Goal: Information Seeking & Learning: Learn about a topic

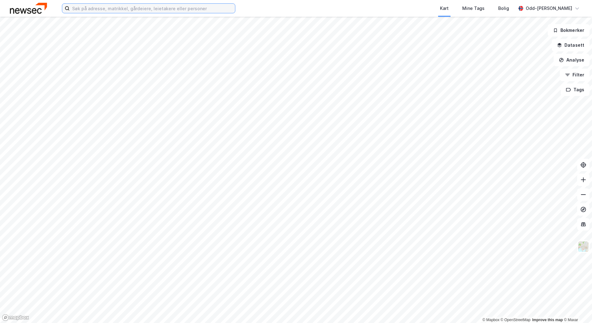
click at [92, 9] on input at bounding box center [152, 8] width 165 height 9
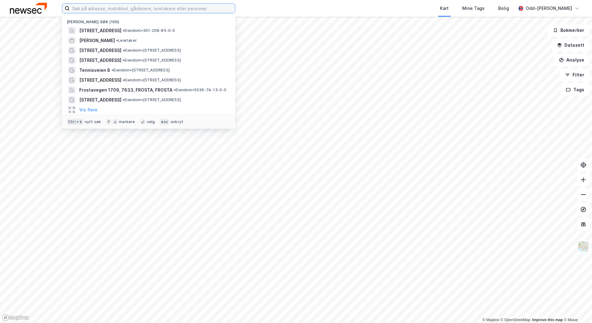
paste input "Hinna Park Logistikk AS"
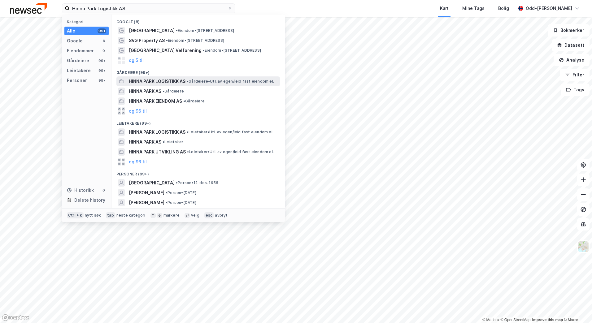
click at [161, 80] on span "HINNA PARK LOGISTIKK AS" at bounding box center [157, 81] width 57 height 7
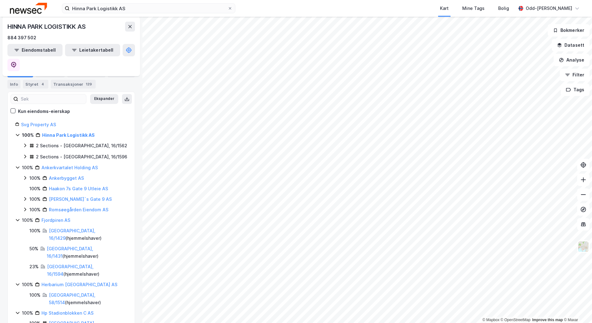
scroll to position [31, 0]
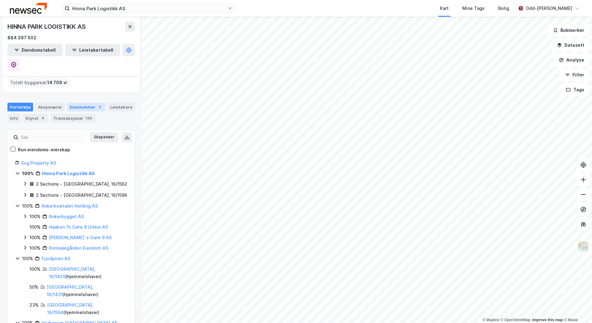
click at [80, 103] on div "Eiendommer 2" at bounding box center [86, 107] width 38 height 9
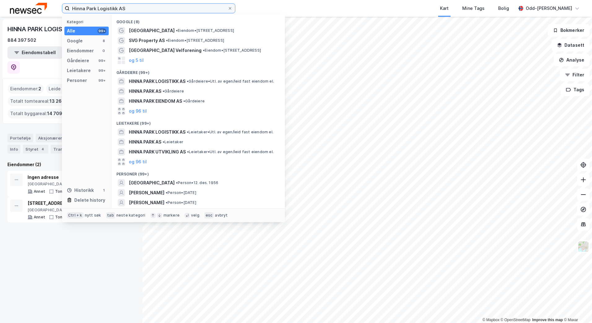
drag, startPoint x: 138, startPoint y: 10, endPoint x: 61, endPoint y: 8, distance: 77.5
click at [61, 8] on div "Hinna Park Logistikk AS Kategori Alle 99+ Google 8 Eiendommer 0 Gårdeiere 99+ L…" at bounding box center [296, 8] width 592 height 17
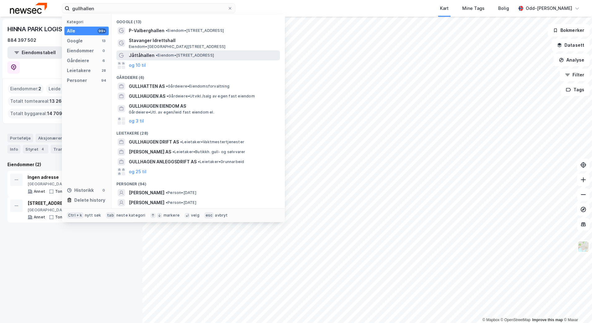
click at [156, 55] on span "•" at bounding box center [157, 55] width 2 height 5
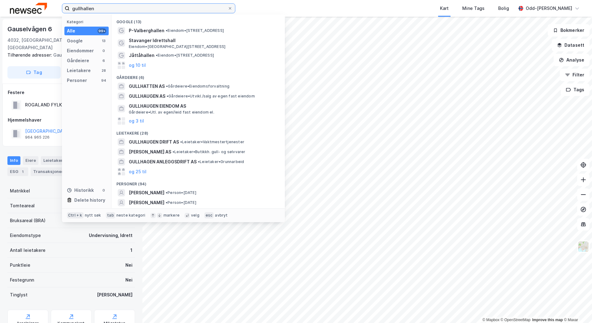
drag, startPoint x: 101, startPoint y: 7, endPoint x: 43, endPoint y: 5, distance: 57.7
click at [43, 5] on div "gullhallen Kategori Alle 99+ Google 13 Eiendommer 0 Gårdeiere 6 Leietakere 28 P…" at bounding box center [296, 8] width 592 height 17
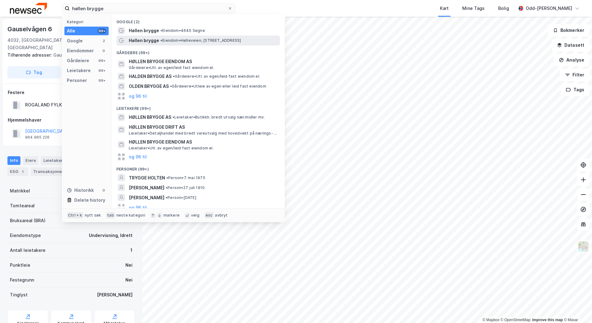
click at [153, 39] on span "Høllen brygge" at bounding box center [144, 40] width 30 height 7
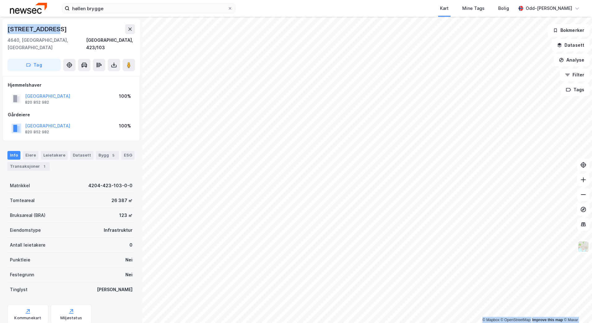
drag, startPoint x: 57, startPoint y: 28, endPoint x: -2, endPoint y: 30, distance: 59.2
click at [0, 30] on html "høllen brygge Kart Mine Tags [PERSON_NAME] © Mapbox © OpenStreetMap Improve thi…" at bounding box center [296, 161] width 592 height 323
copy div "© Mapbox © OpenStreetMap Improve this map © Maxar [STREET_ADDRESS]"
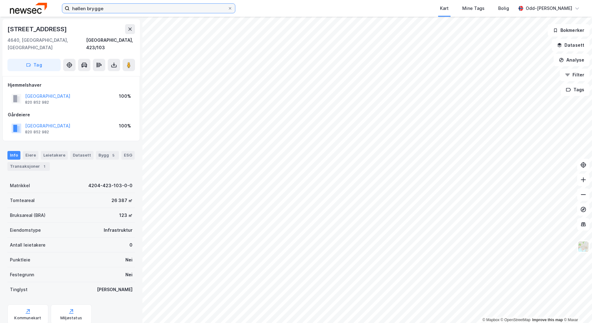
click at [136, 11] on input "høllen brygge" at bounding box center [149, 8] width 158 height 9
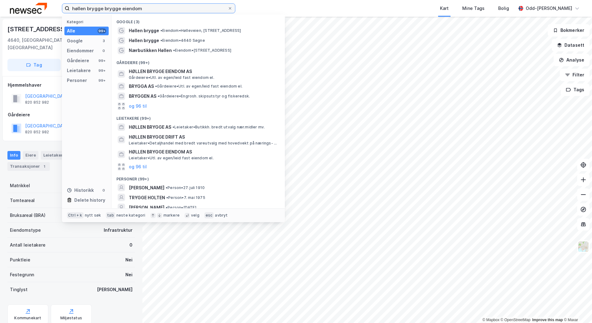
type input "høllen brygge brygge eiendom"
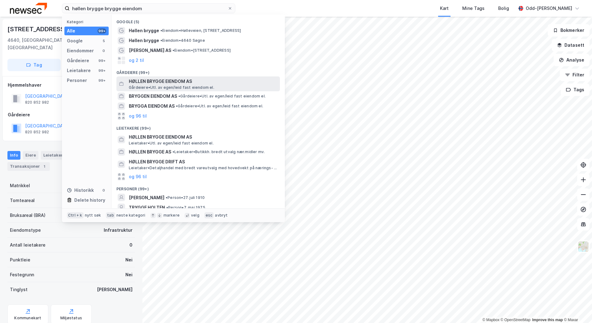
click at [180, 81] on span "HØLLEN BRYGGE EIENDOM AS" at bounding box center [203, 81] width 149 height 7
